Goal: Find specific page/section: Find specific page/section

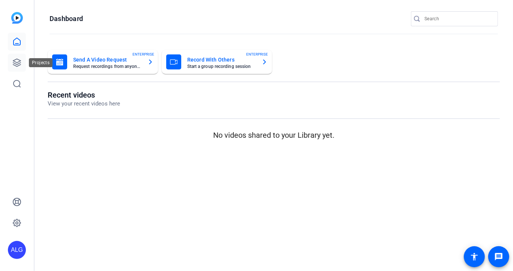
click at [21, 62] on icon at bounding box center [17, 63] width 8 height 8
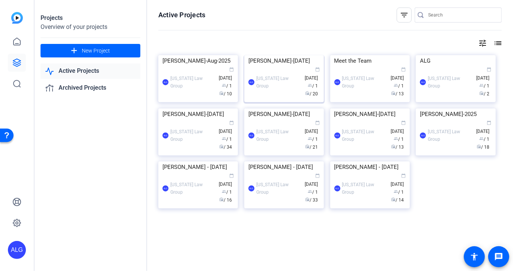
click at [280, 55] on img at bounding box center [284, 55] width 80 height 0
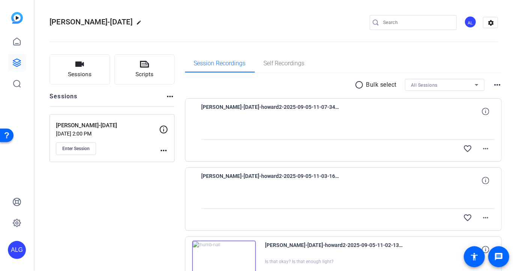
click at [358, 58] on div "Session Recordings Self Recordings" at bounding box center [343, 63] width 317 height 18
